Goal: Transaction & Acquisition: Purchase product/service

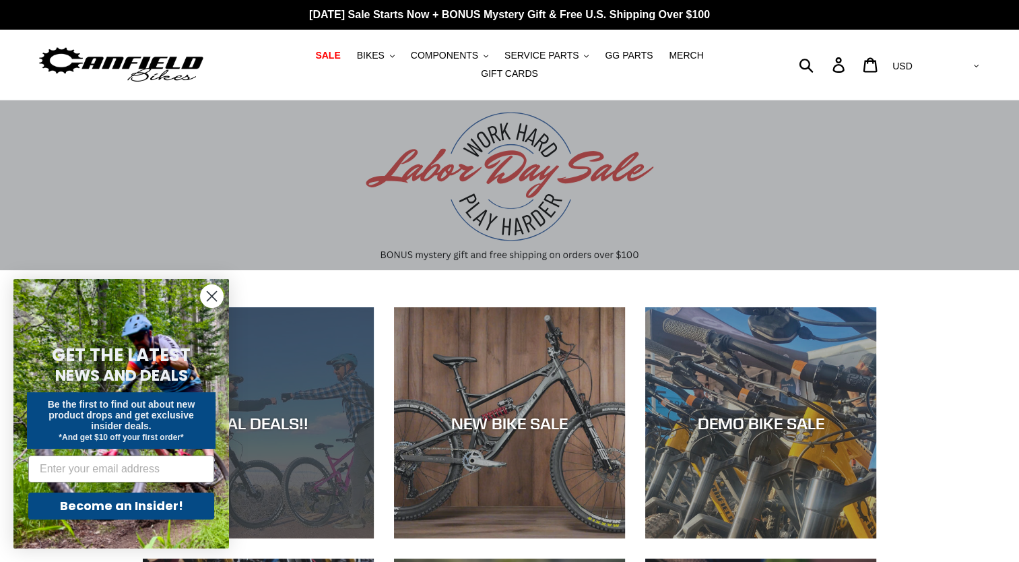
click at [301, 538] on div "REAL DEALS!!" at bounding box center [258, 538] width 231 height 0
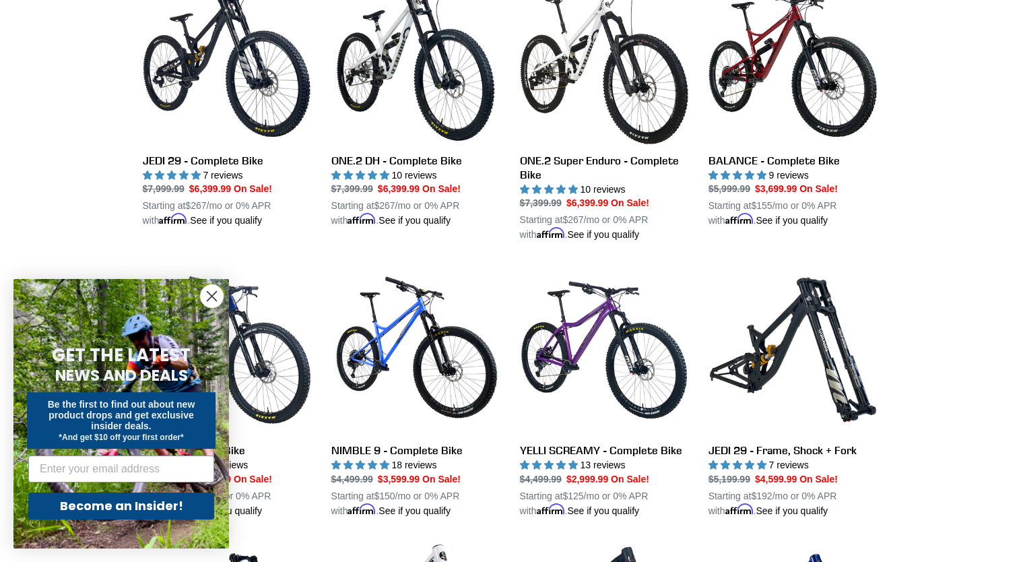
scroll to position [877, 0]
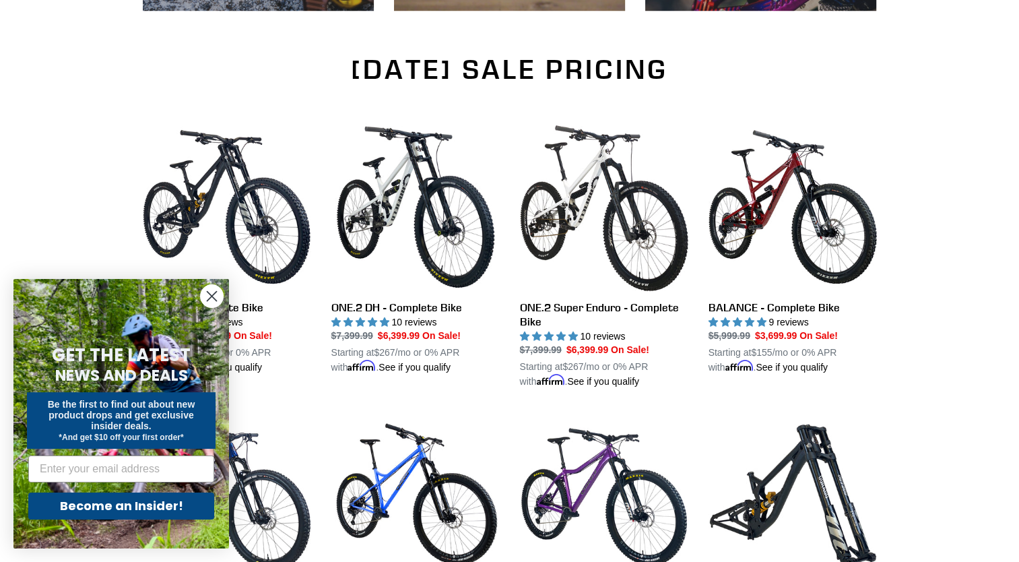
click at [214, 294] on icon "Close dialog" at bounding box center [212, 296] width 9 height 9
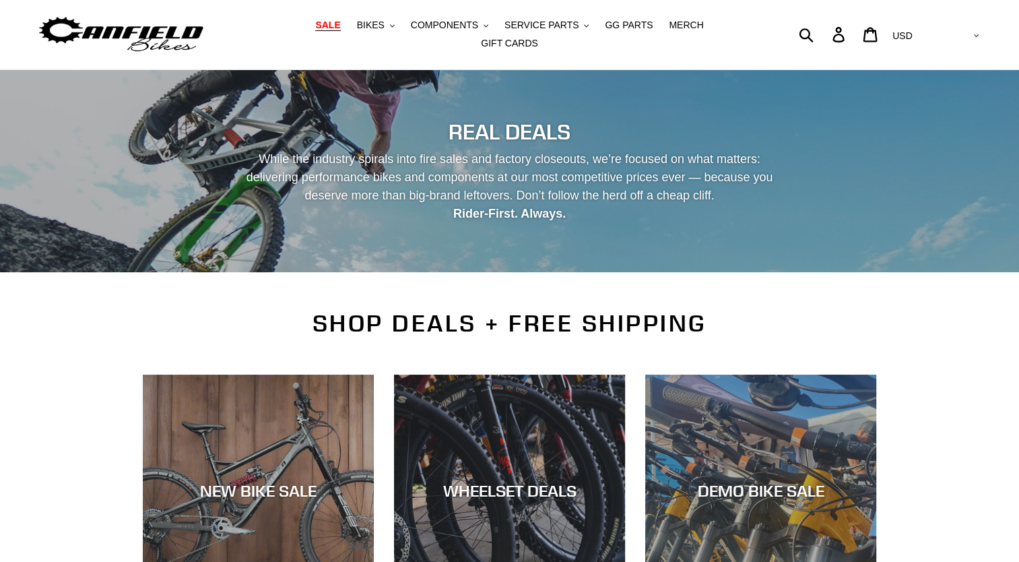
scroll to position [0, 0]
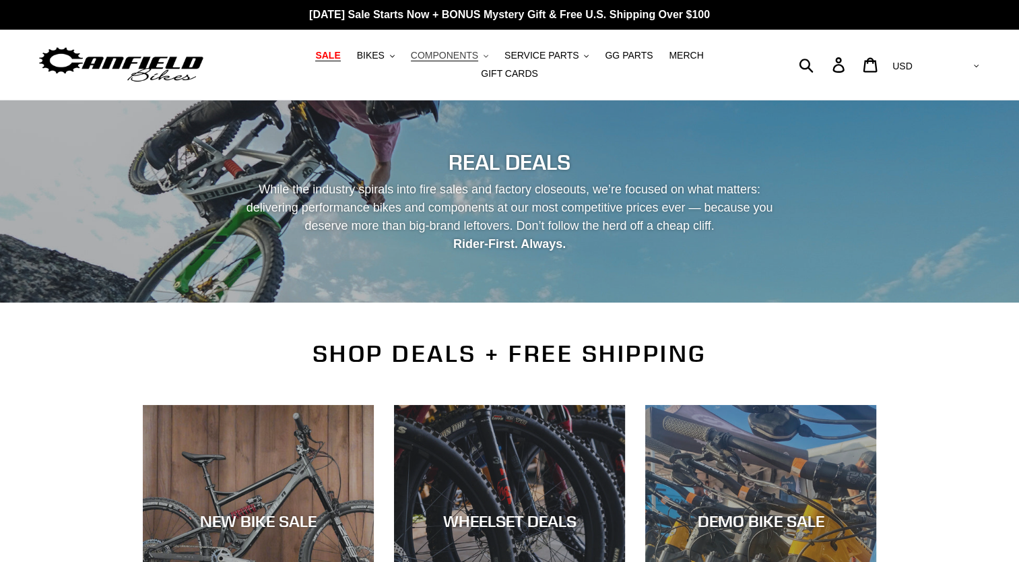
click at [426, 57] on span "COMPONENTS" at bounding box center [444, 55] width 67 height 11
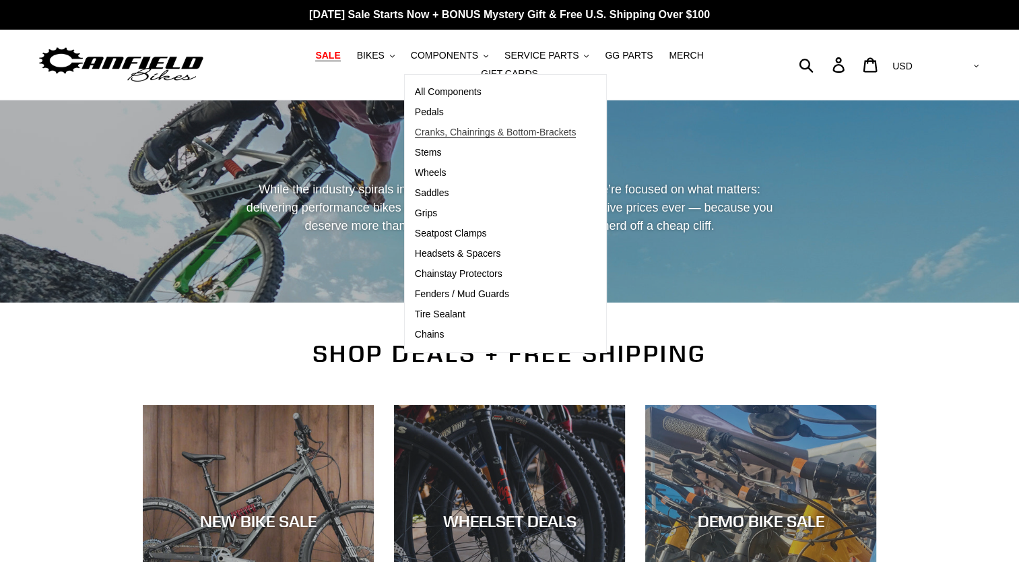
click at [454, 138] on span "Cranks, Chainrings & Bottom-Brackets" at bounding box center [496, 132] width 162 height 11
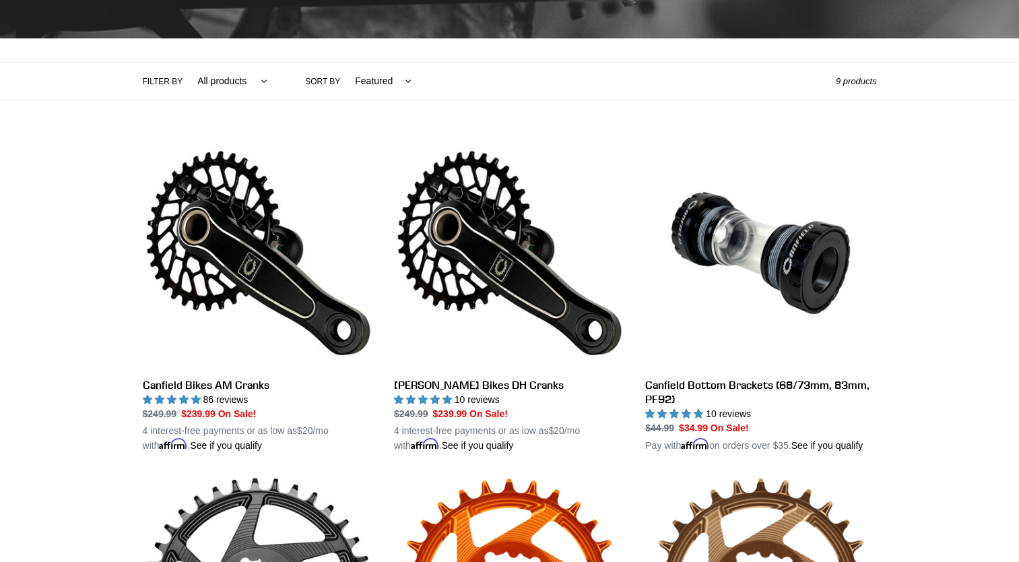
scroll to position [265, 0]
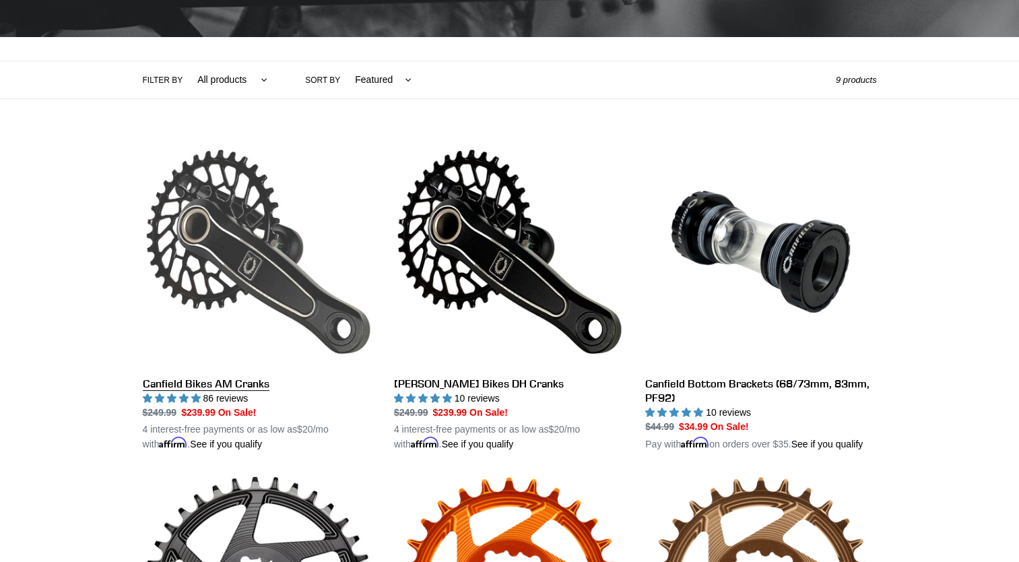
click at [268, 296] on link "Canfield Bikes AM Cranks" at bounding box center [258, 293] width 231 height 315
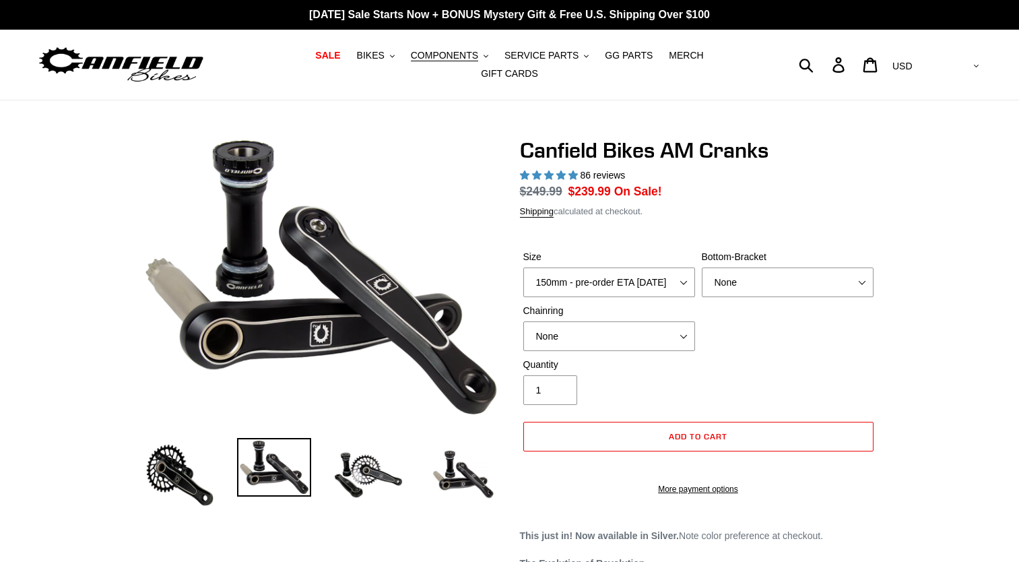
select select "highest-rating"
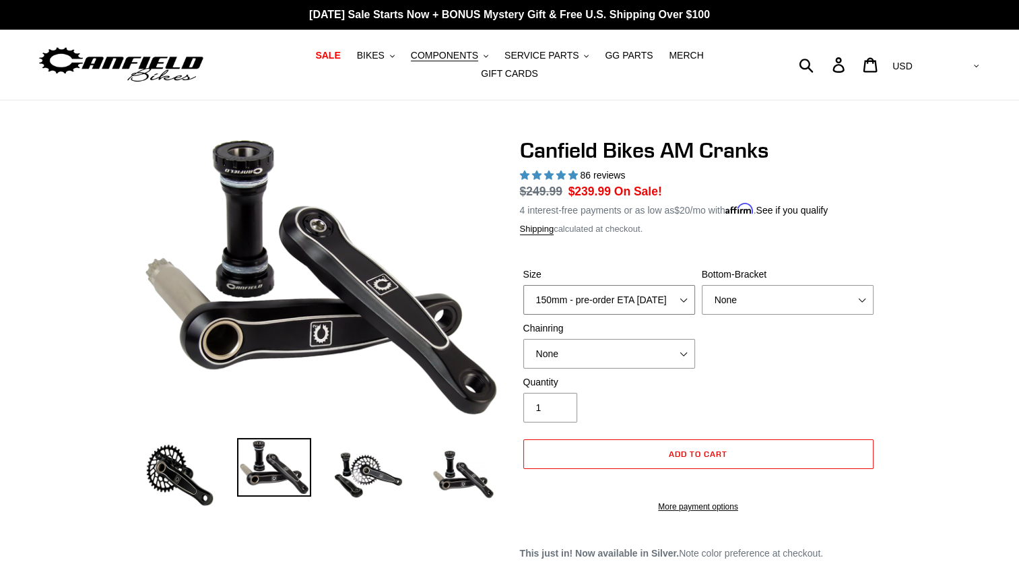
click at [683, 285] on select "150mm - pre-order ETA 9/30/25 155mm - pre-order ETA 9/30/25 160mm - pre-order E…" at bounding box center [610, 300] width 172 height 30
select select "155mm - pre-order ETA 9/30/25"
click at [524, 285] on select "150mm - pre-order ETA 9/30/25 155mm - pre-order ETA 9/30/25 160mm - pre-order E…" at bounding box center [610, 300] width 172 height 30
click at [431, 61] on span "COMPONENTS" at bounding box center [444, 55] width 67 height 11
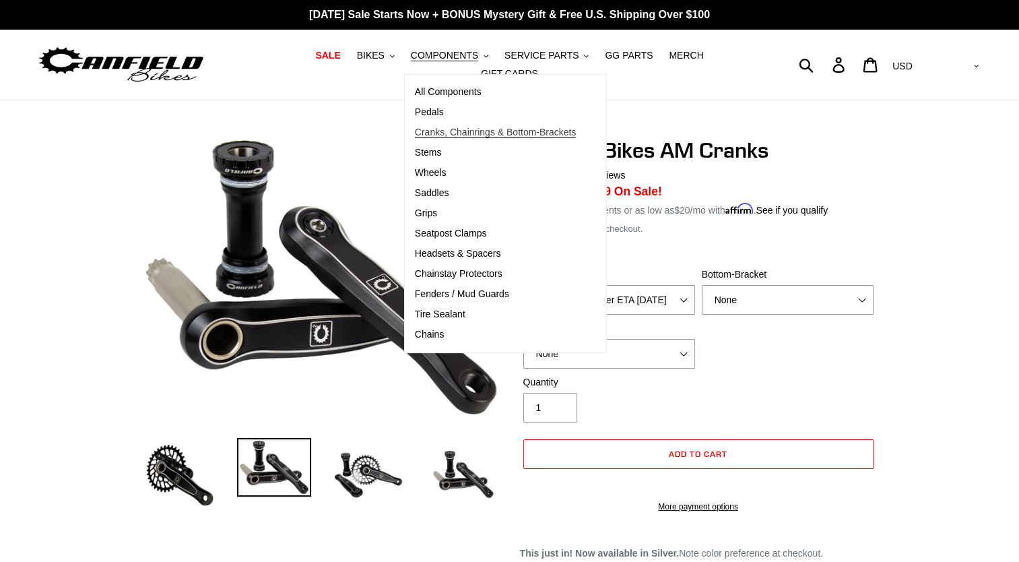
click at [427, 138] on span "Cranks, Chainrings & Bottom-Brackets" at bounding box center [496, 132] width 162 height 11
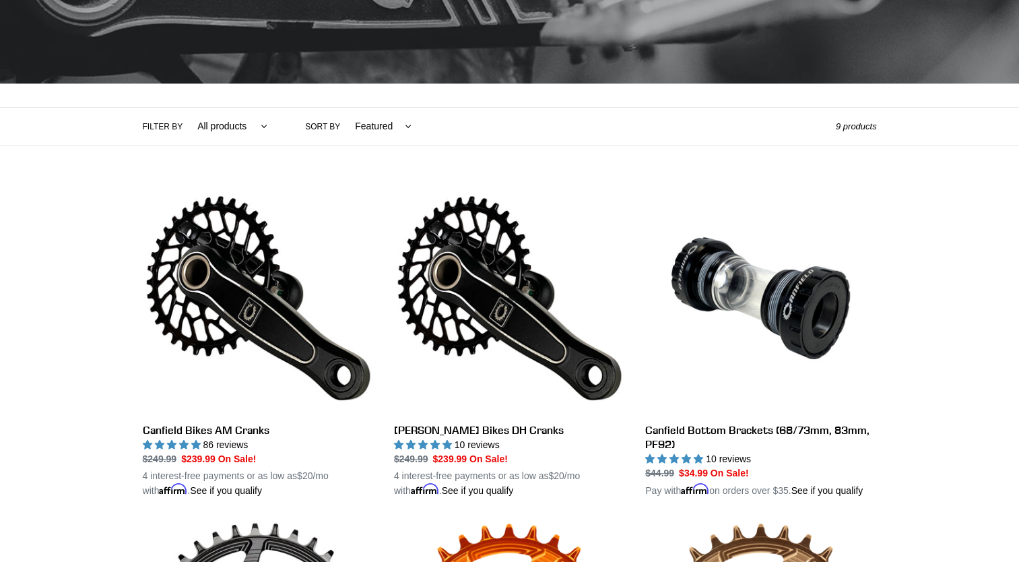
scroll to position [240, 0]
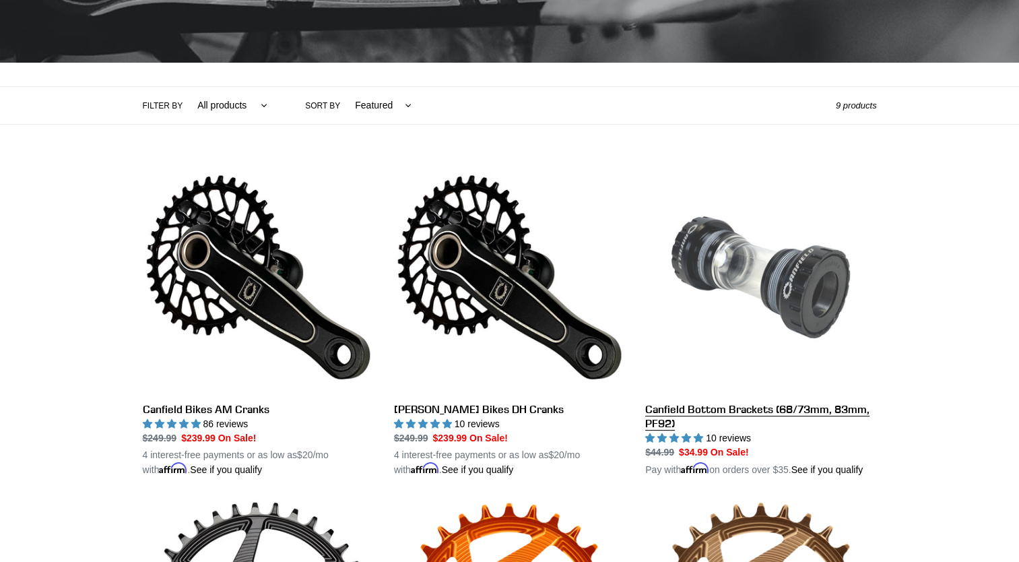
click at [798, 390] on link "Canfield Bottom Brackets (68/73mm, 83mm, PF92)" at bounding box center [760, 319] width 231 height 315
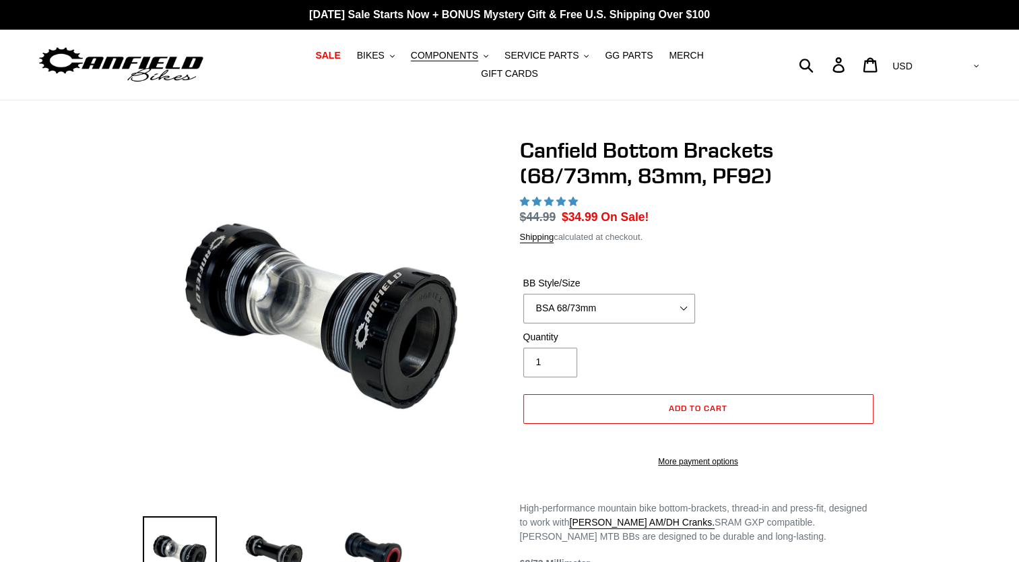
select select "highest-rating"
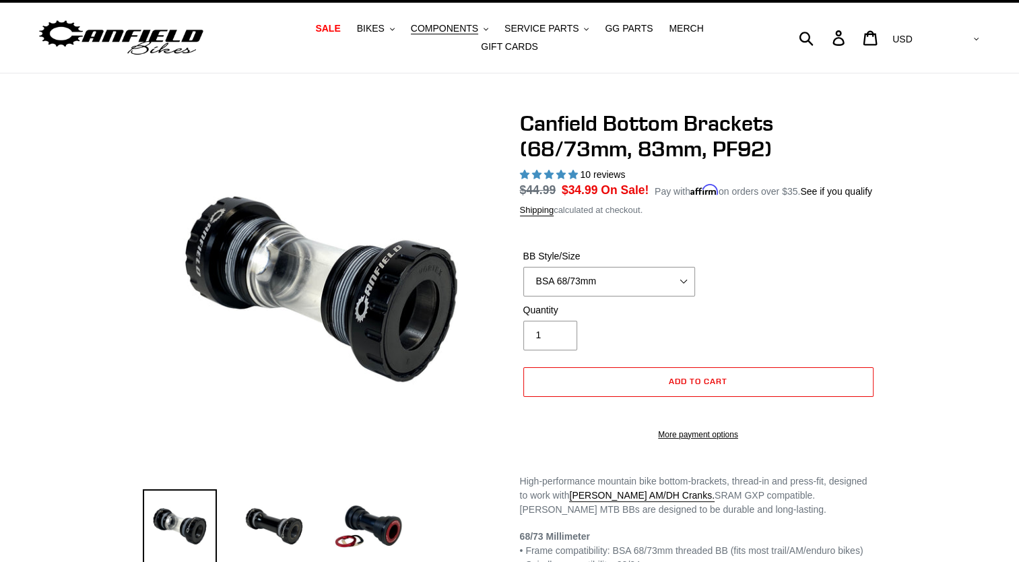
scroll to position [29, 0]
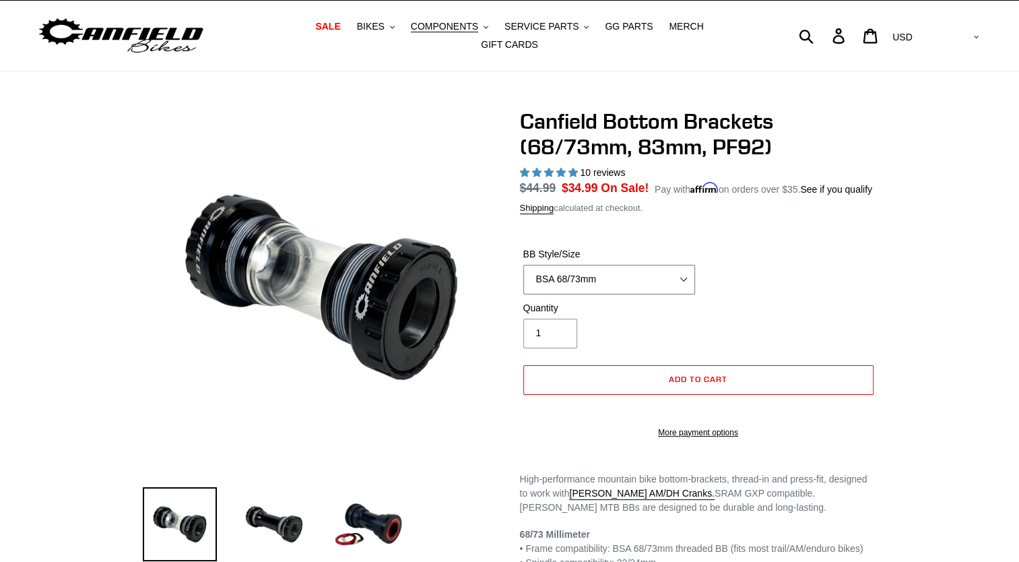
click at [688, 270] on select "BSA 68/73mm BSA 83mm PF92" at bounding box center [610, 280] width 172 height 30
click at [679, 374] on span "Add to cart" at bounding box center [698, 379] width 59 height 10
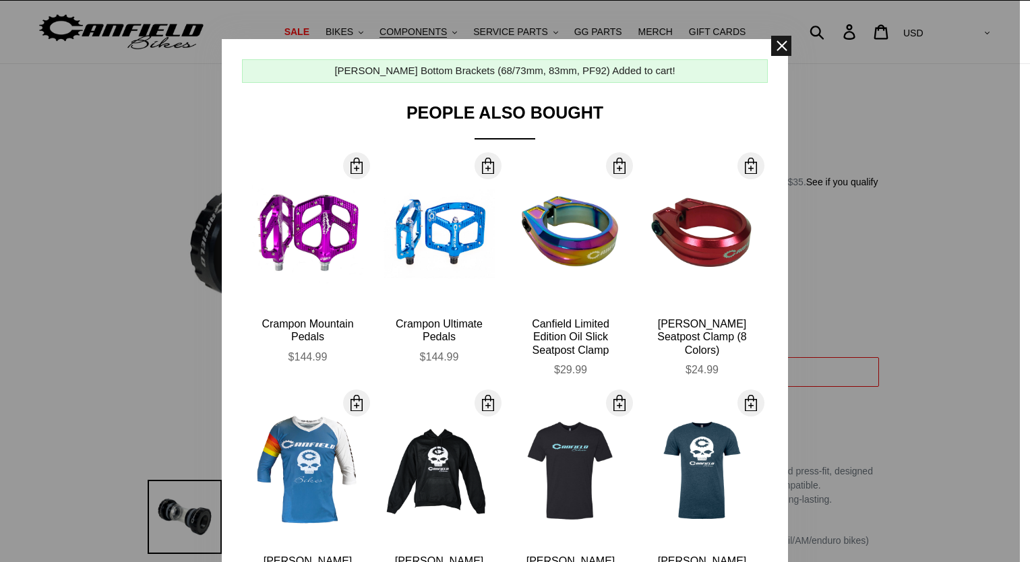
click at [778, 50] on span at bounding box center [781, 46] width 20 height 20
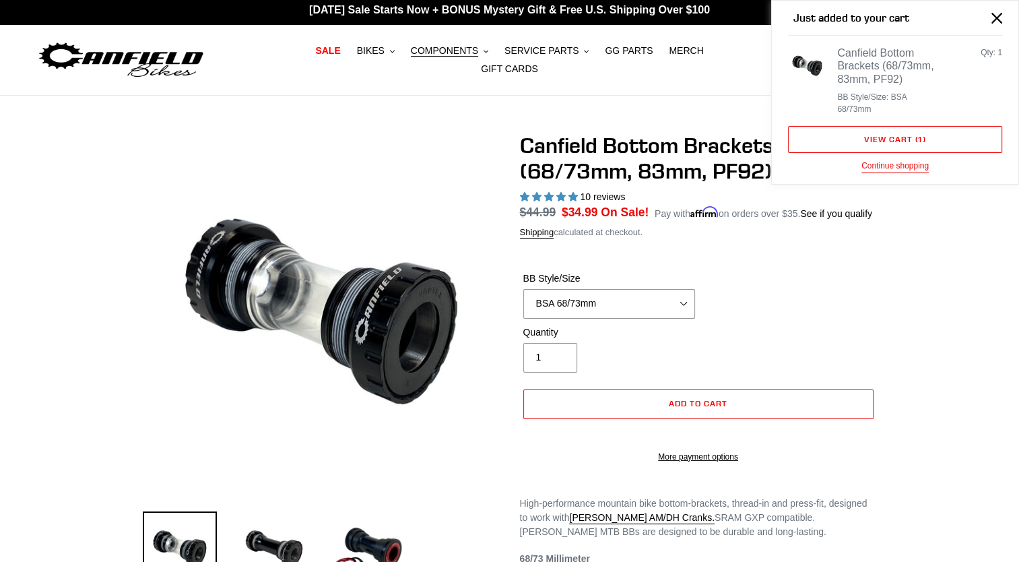
scroll to position [0, 0]
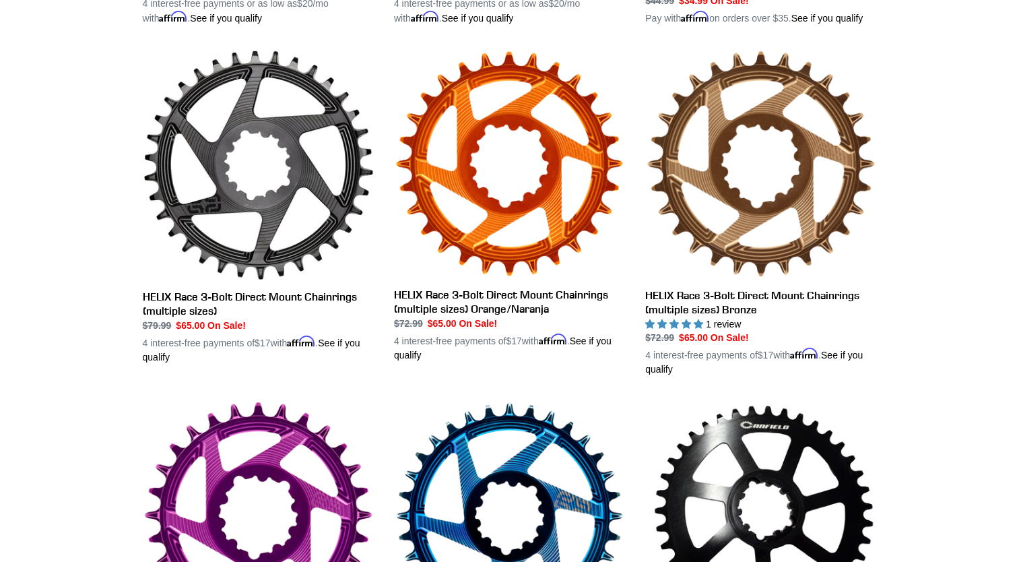
scroll to position [685, 0]
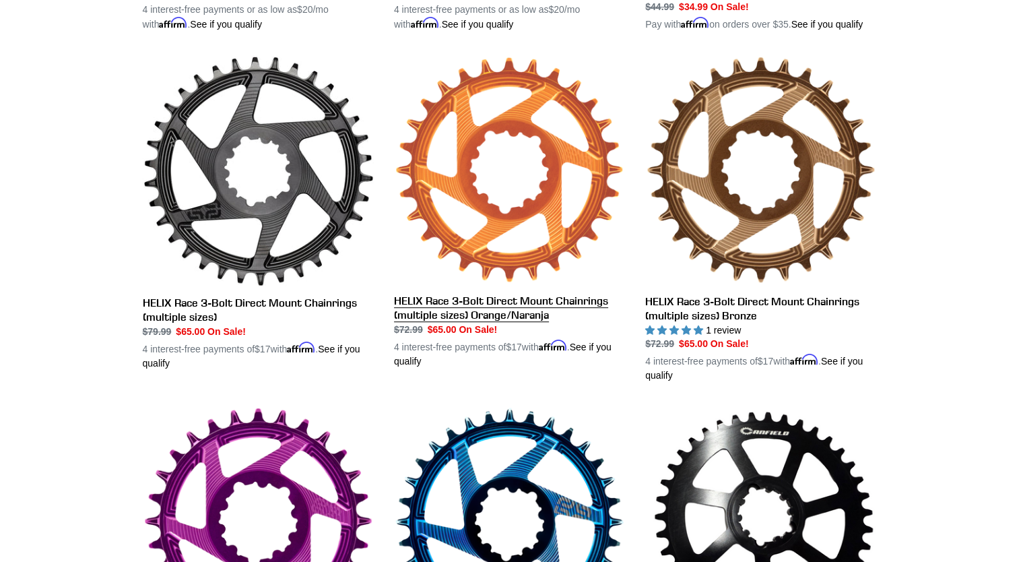
click at [532, 184] on link "HELIX Race 3-Bolt Direct Mount Chainrings (multiple sizes) Orange/Naranja" at bounding box center [509, 211] width 231 height 313
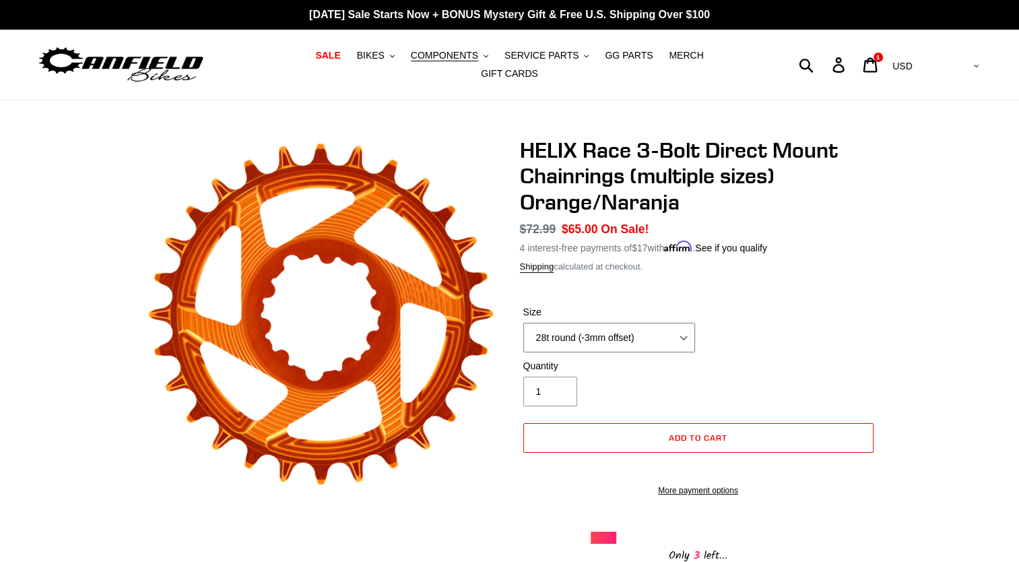
click at [682, 327] on select "28t round (-3mm offset) 30t round (-3mm offset) 32t round (-3mm offset) 34t rou…" at bounding box center [610, 338] width 172 height 30
select select "30t round (-3mm offset)"
click at [524, 323] on select "28t round (-3mm offset) 30t round (-3mm offset) 32t round (-3mm offset) 34t rou…" at bounding box center [610, 338] width 172 height 30
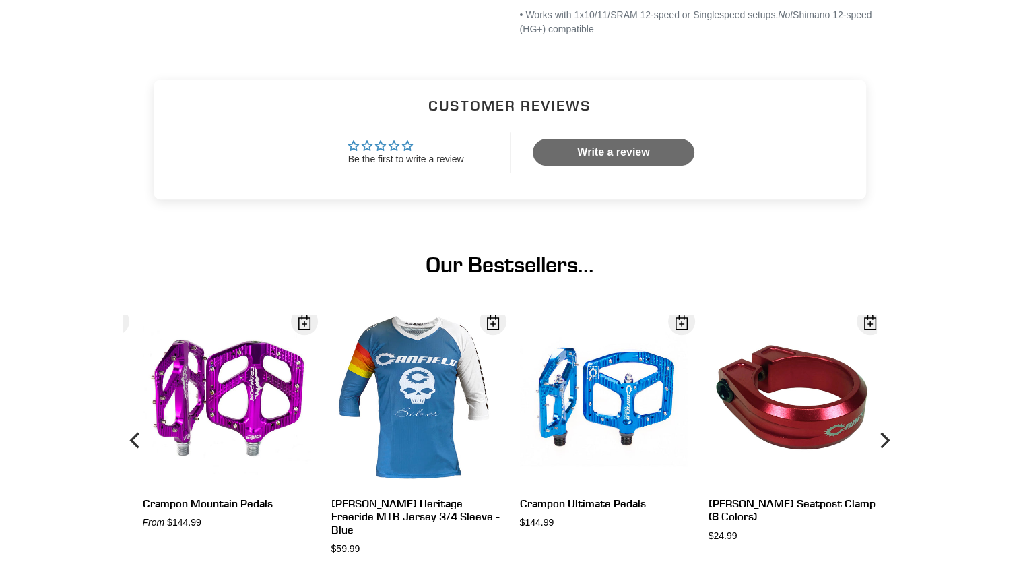
scroll to position [824, 0]
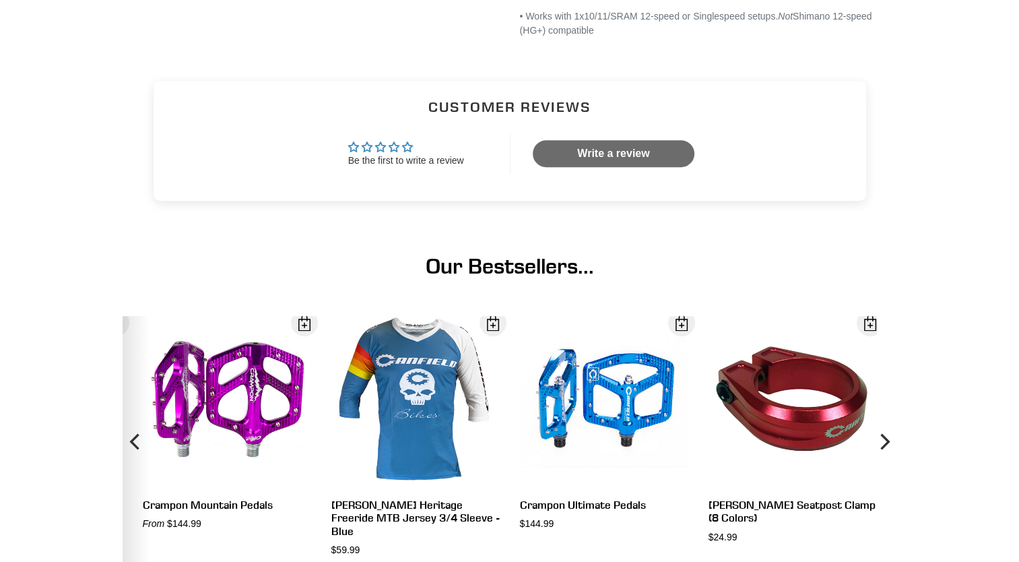
click at [143, 420] on icon "Previous" at bounding box center [136, 442] width 16 height 150
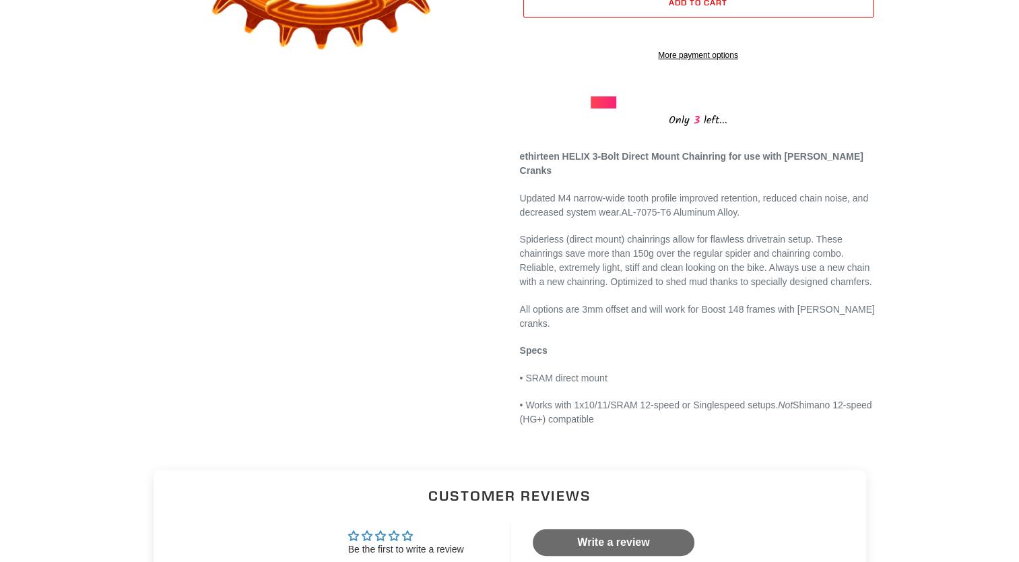
scroll to position [238, 0]
